Goal: Task Accomplishment & Management: Use online tool/utility

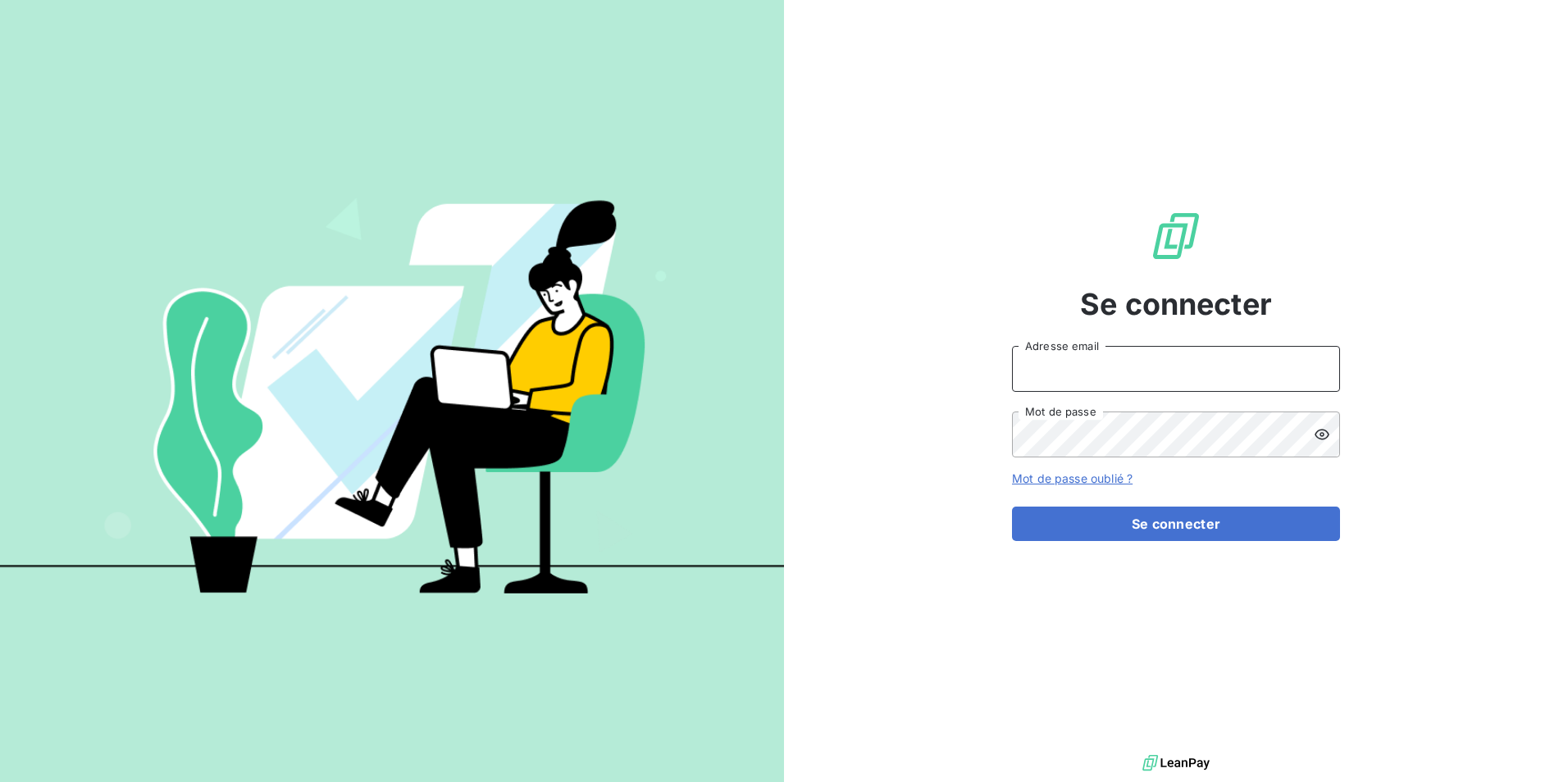
type input "[EMAIL_ADDRESS][DOMAIN_NAME]"
click at [1323, 434] on icon at bounding box center [1322, 434] width 17 height 17
click at [1323, 434] on icon at bounding box center [1322, 434] width 15 height 11
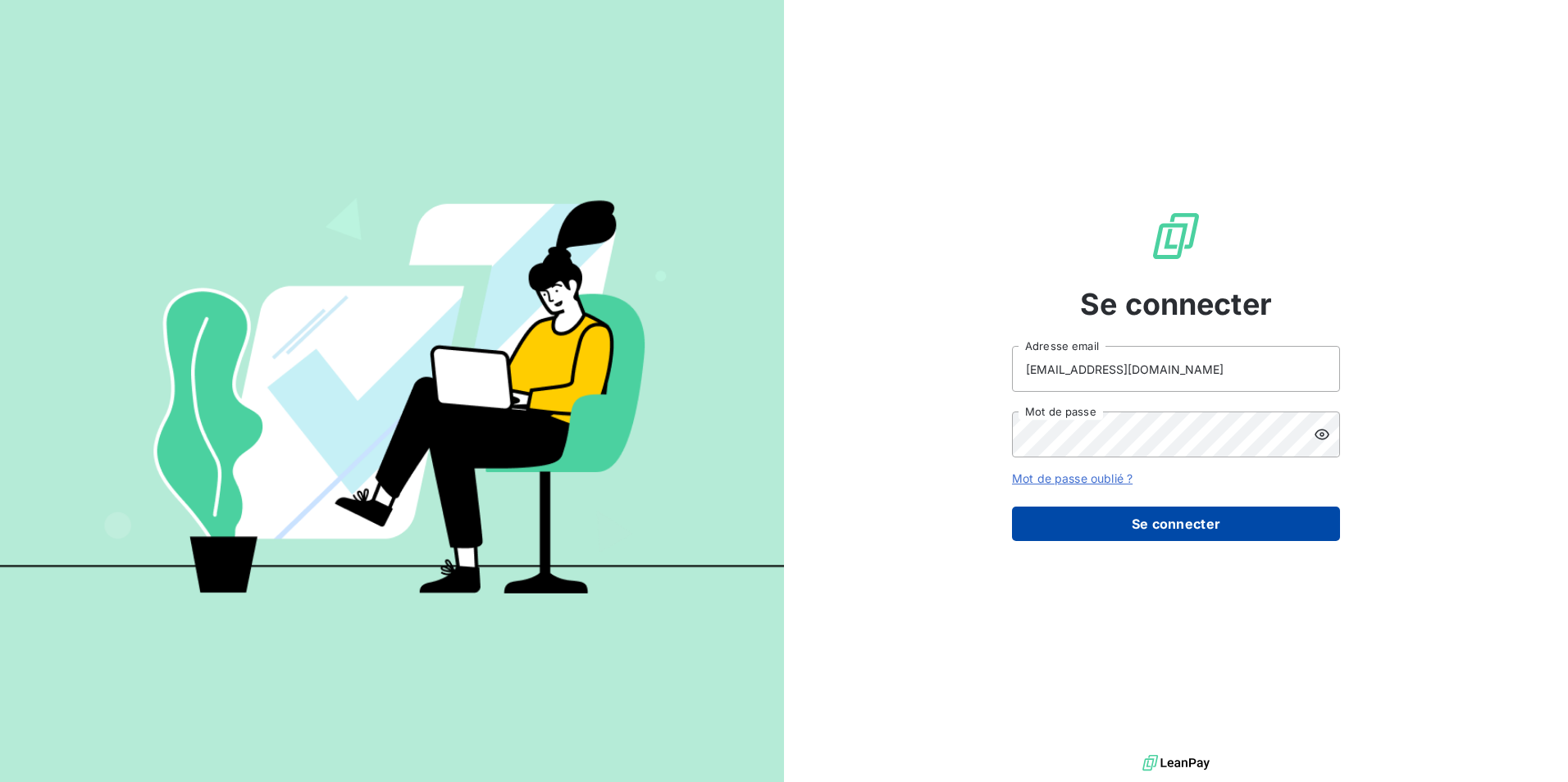
click at [1189, 523] on button "Se connecter" at bounding box center [1176, 523] width 328 height 34
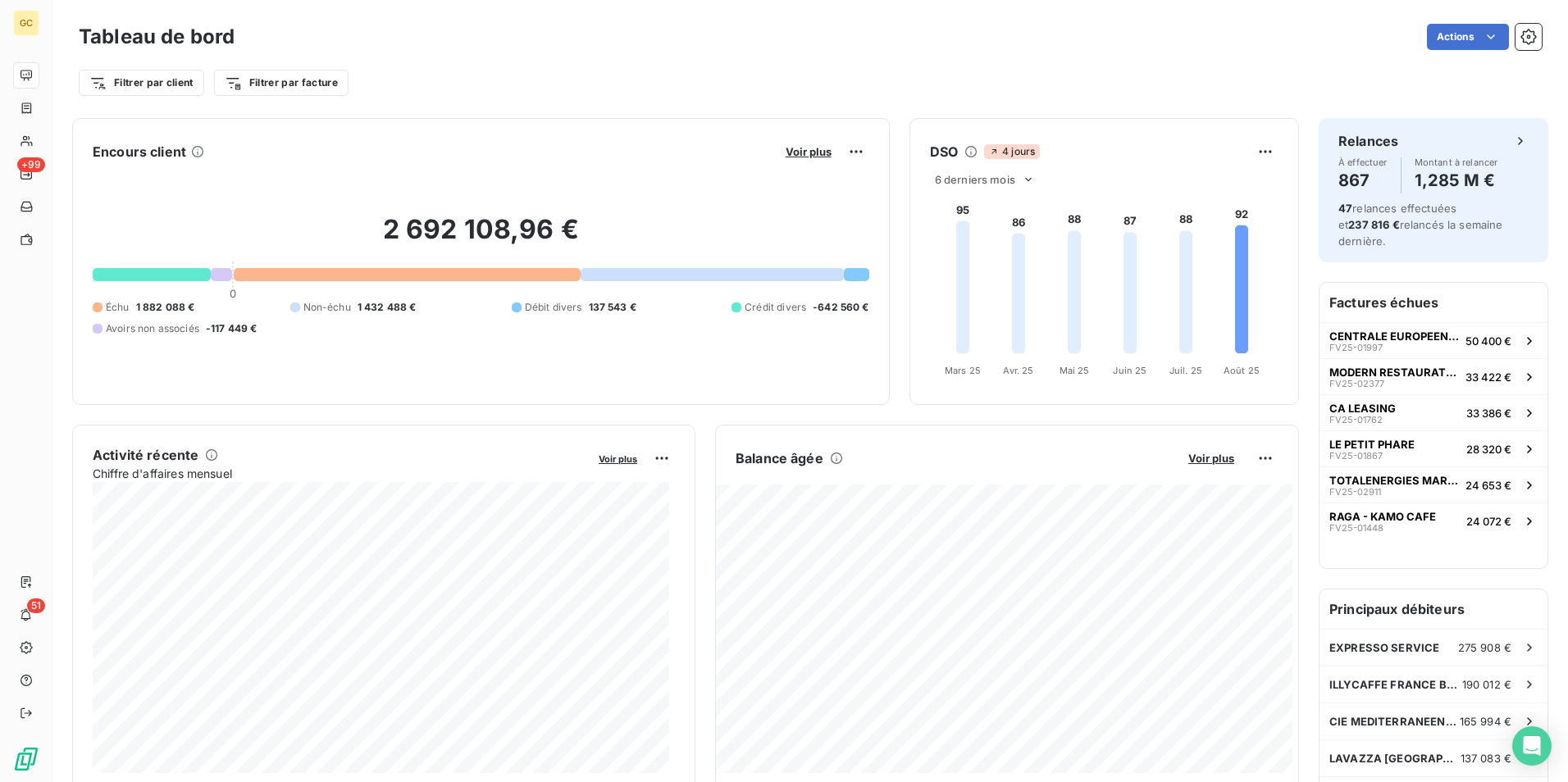
click at [1479, 41] on html "GC +99 51 Tableau de bord Actions Filtrer par client Filtrer par facture Encour…" at bounding box center [784, 391] width 1568 height 782
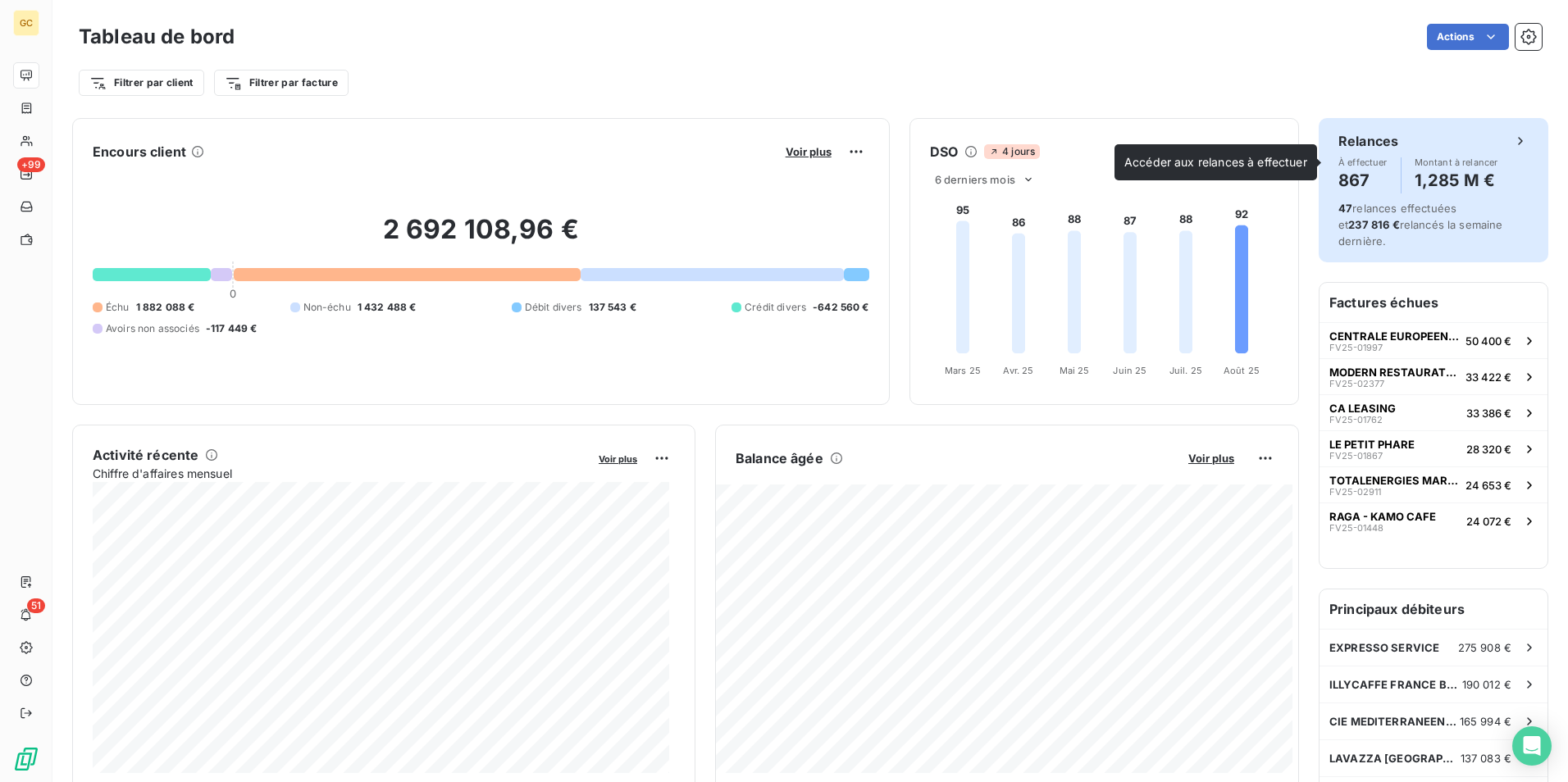
click at [1342, 176] on h4 "867" at bounding box center [1364, 181] width 49 height 26
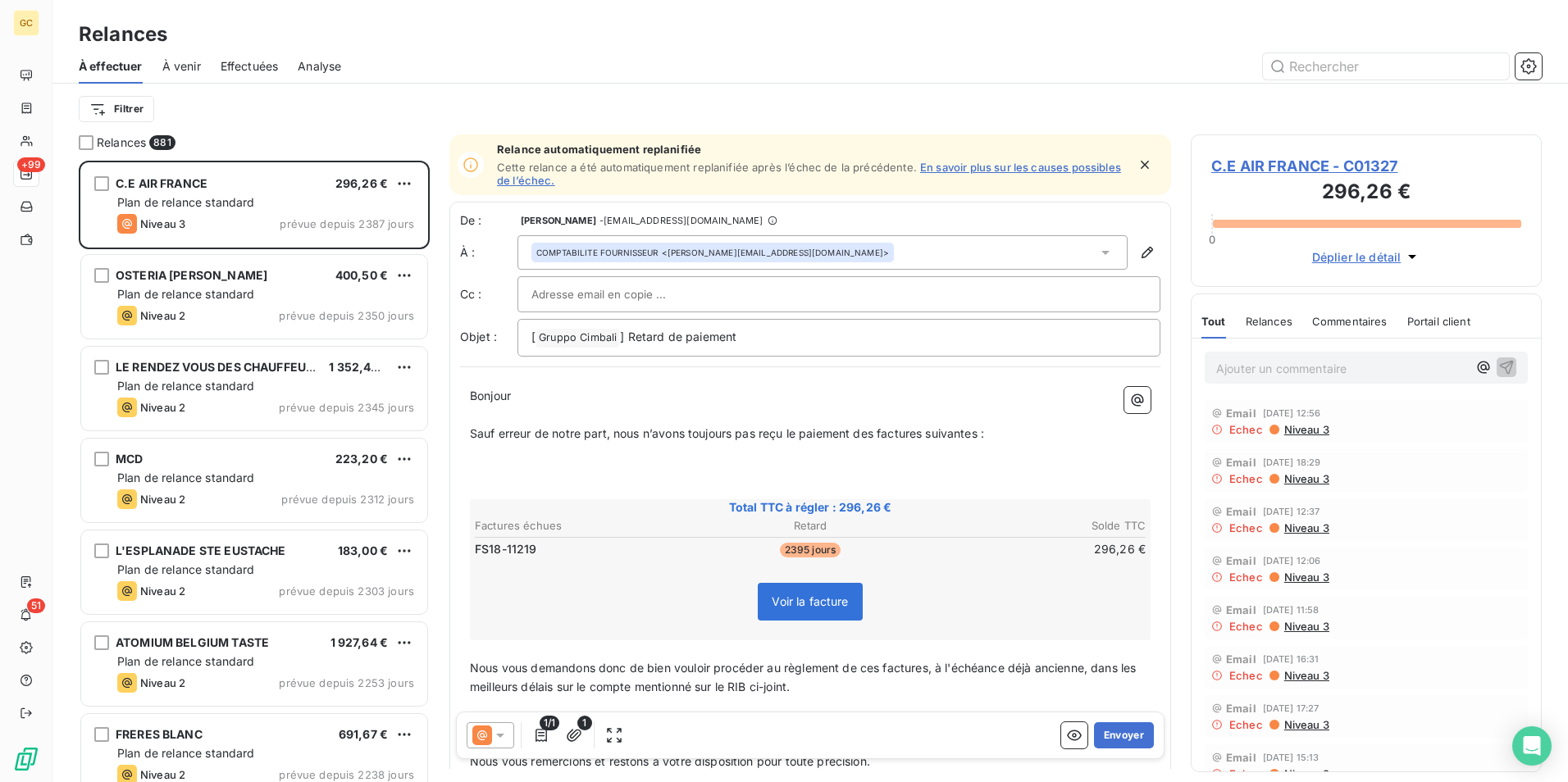
scroll to position [609, 339]
click at [84, 141] on div at bounding box center [85, 143] width 15 height 15
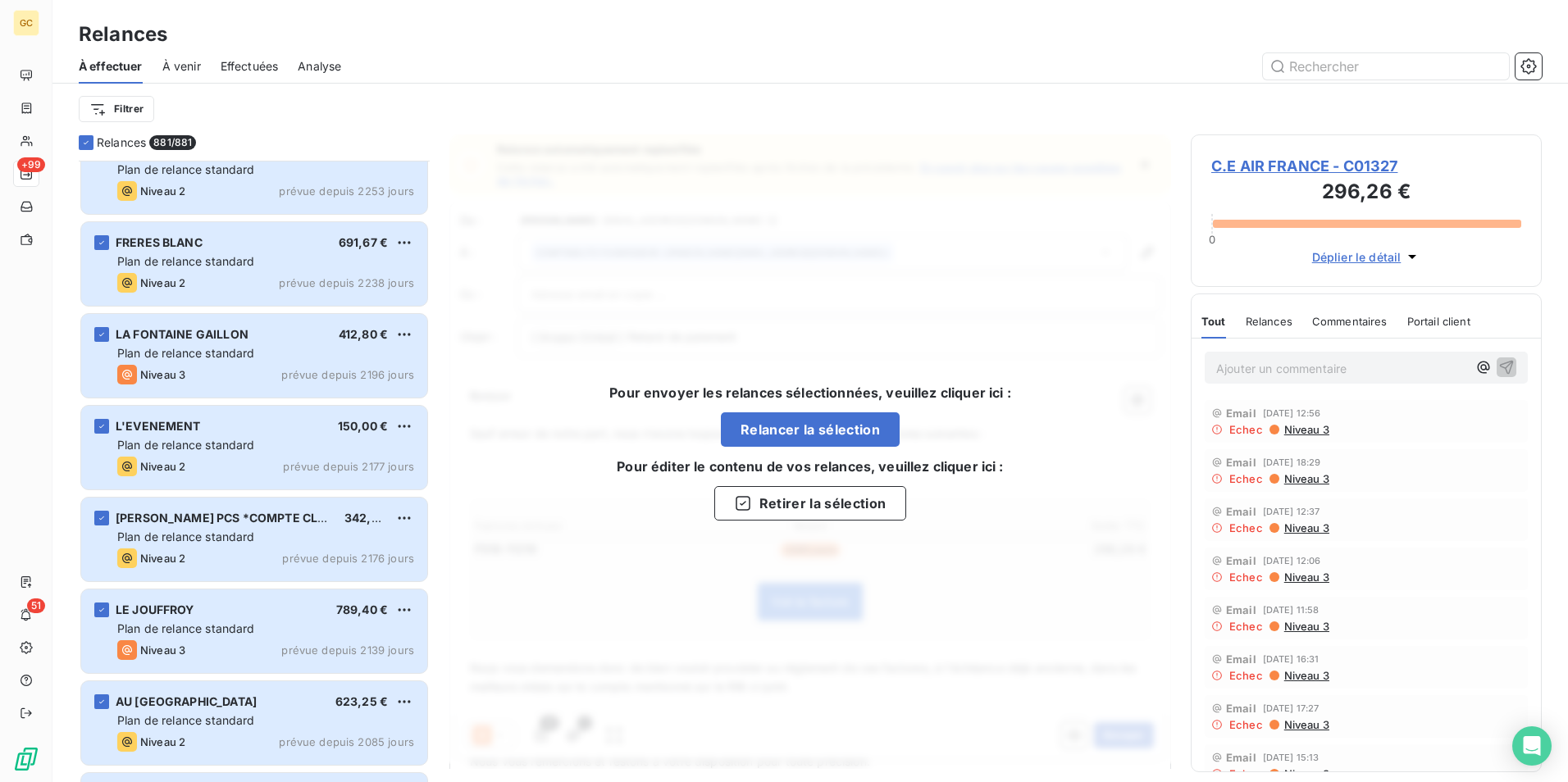
scroll to position [0, 0]
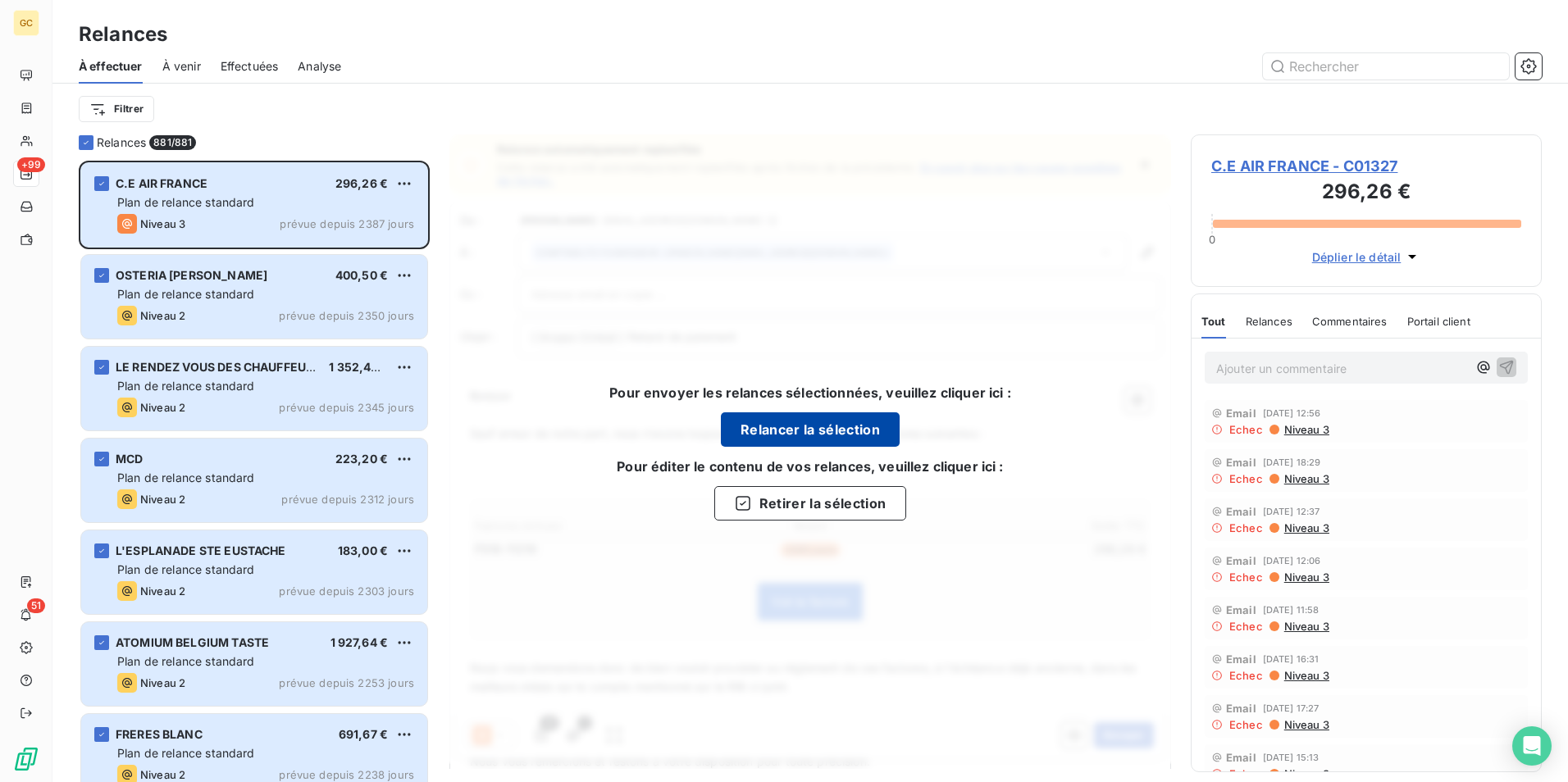
click at [778, 423] on button "Relancer la sélection" at bounding box center [810, 429] width 179 height 34
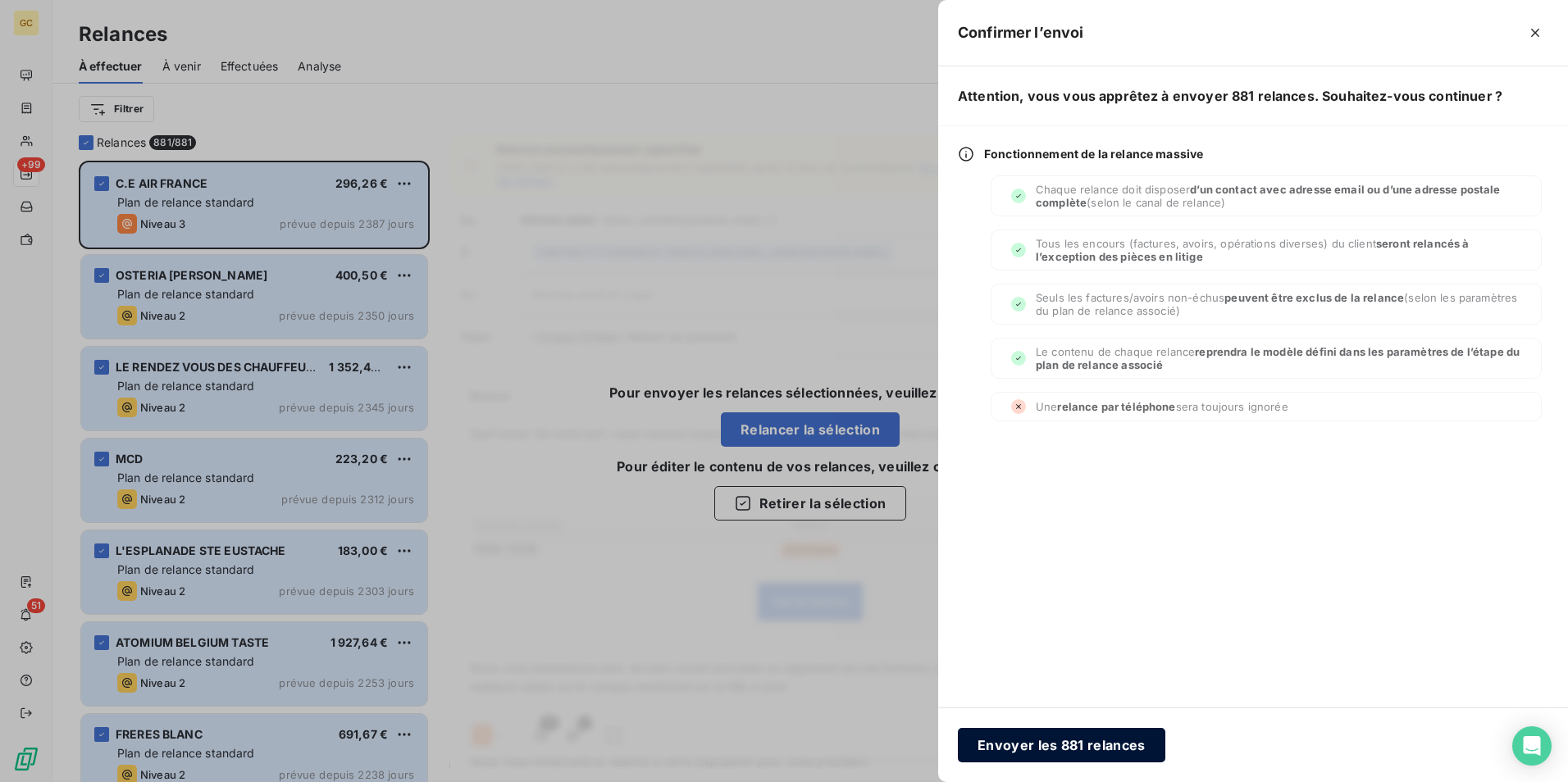
click at [1072, 744] on button "Envoyer les 881 relances" at bounding box center [1061, 745] width 208 height 34
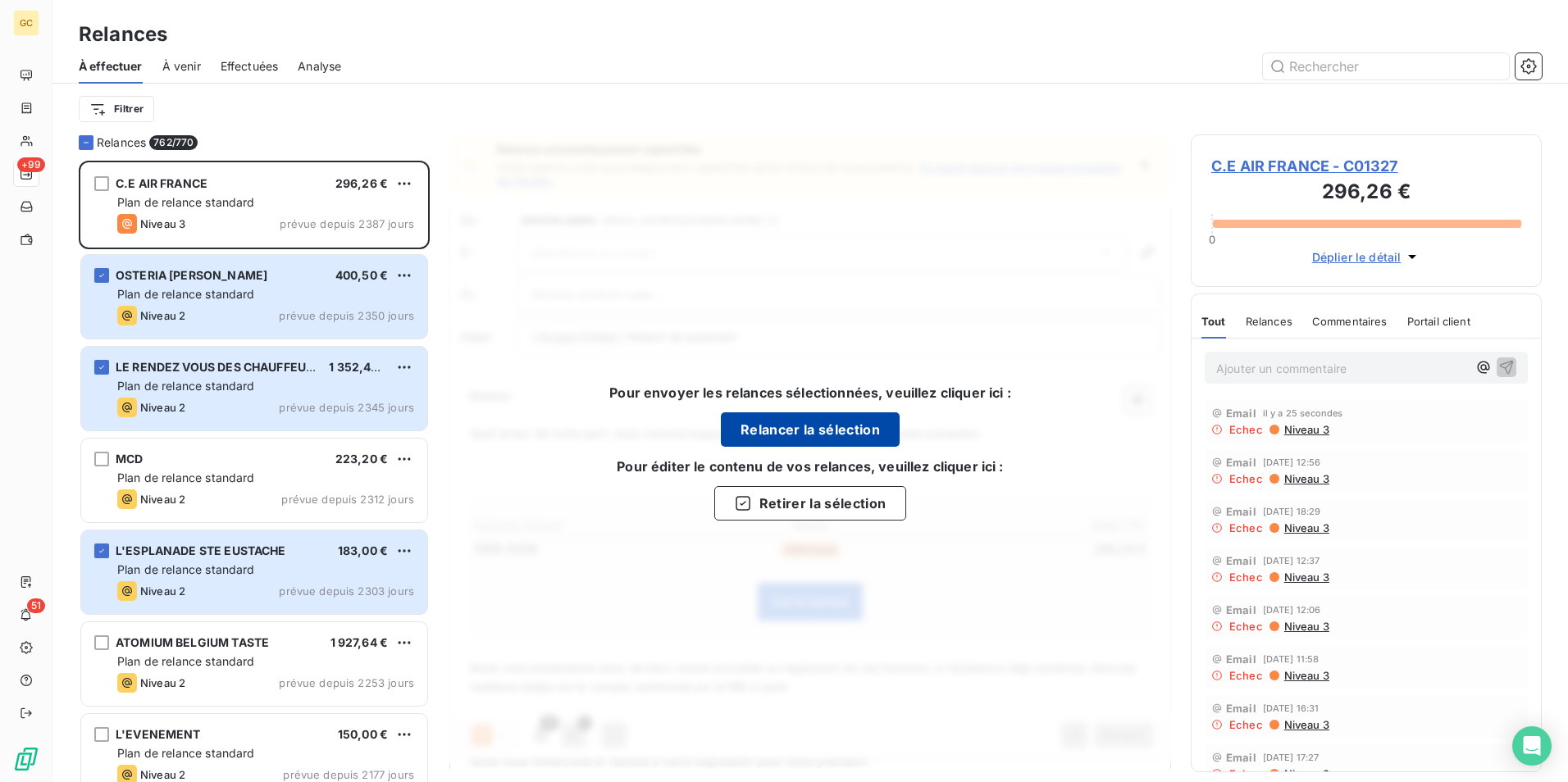
click at [774, 426] on button "Relancer la sélection" at bounding box center [810, 429] width 179 height 34
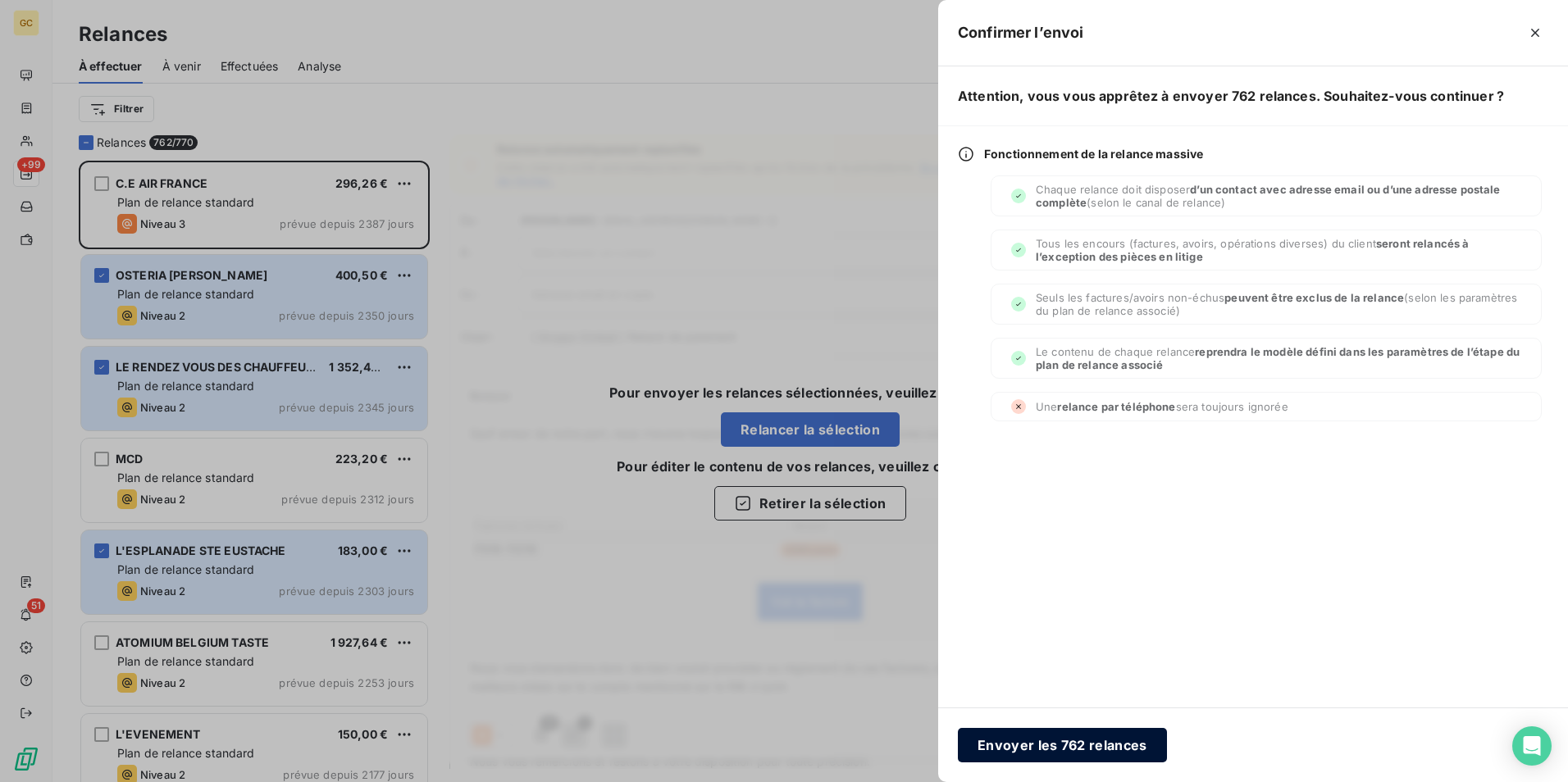
click at [1051, 745] on button "Envoyer les 762 relances" at bounding box center [1061, 745] width 209 height 34
